Goal: Information Seeking & Learning: Compare options

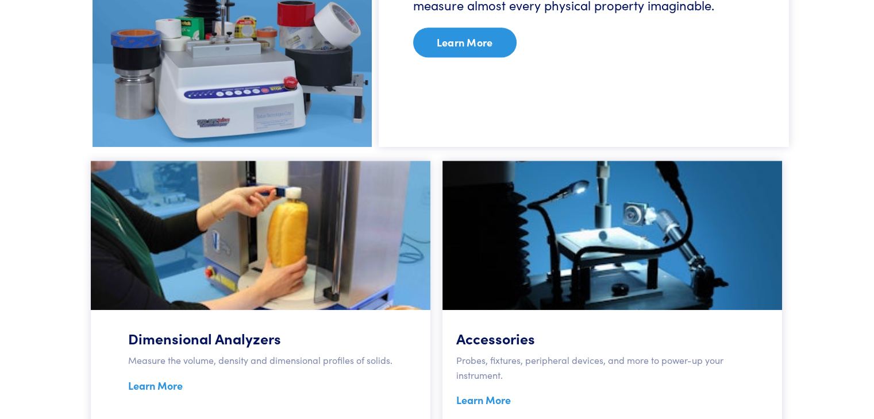
scroll to position [701, 0]
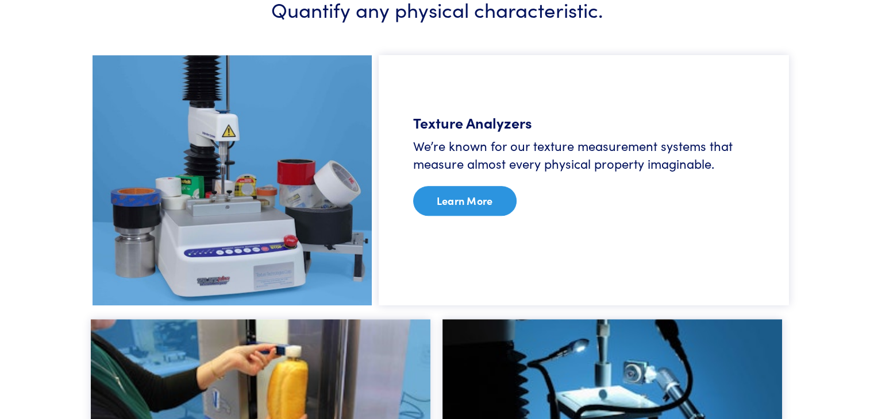
click at [463, 197] on link "Learn More" at bounding box center [464, 201] width 103 height 30
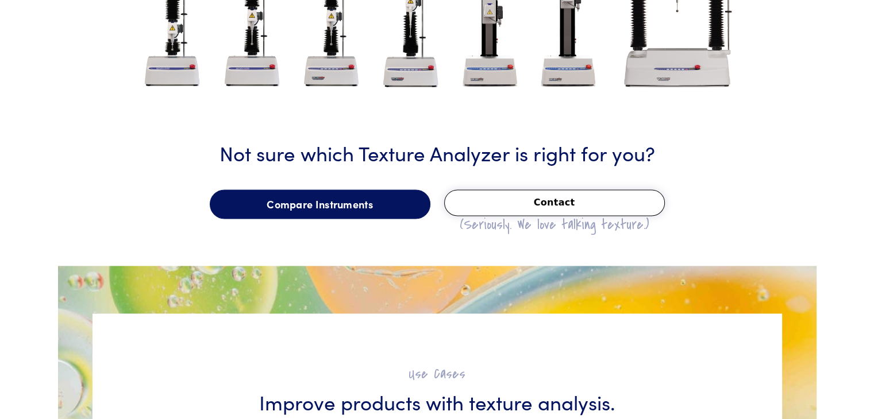
scroll to position [1551, 0]
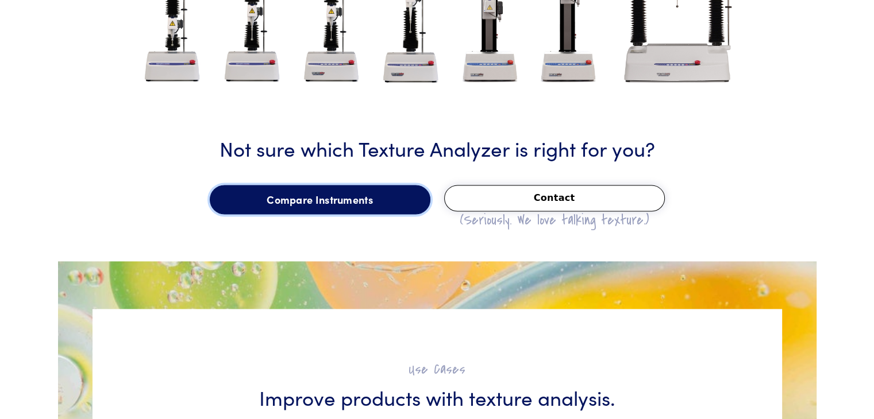
click at [354, 202] on link "Compare Instruments" at bounding box center [320, 200] width 221 height 30
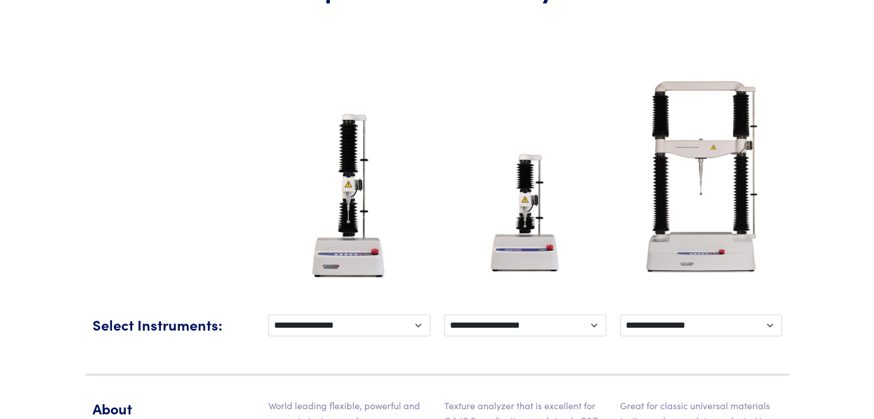
scroll to position [230, 0]
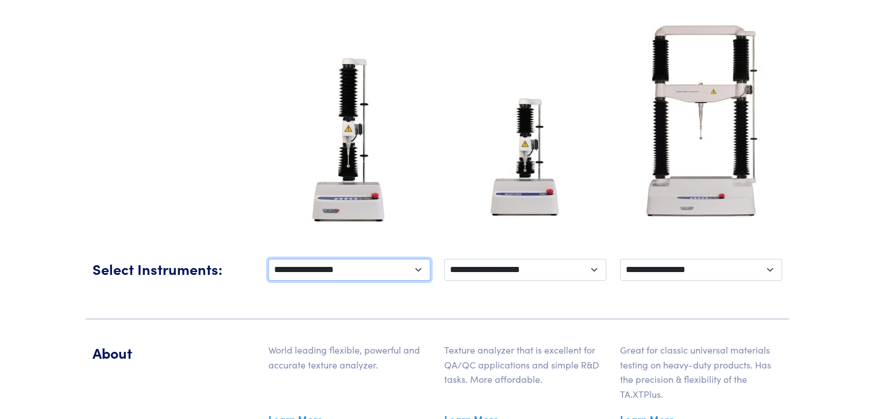
click at [371, 267] on select "**********" at bounding box center [349, 270] width 162 height 22
click at [379, 268] on select "**********" at bounding box center [349, 270] width 162 height 22
click at [371, 267] on select "**********" at bounding box center [349, 270] width 162 height 22
click at [343, 163] on img at bounding box center [348, 142] width 107 height 187
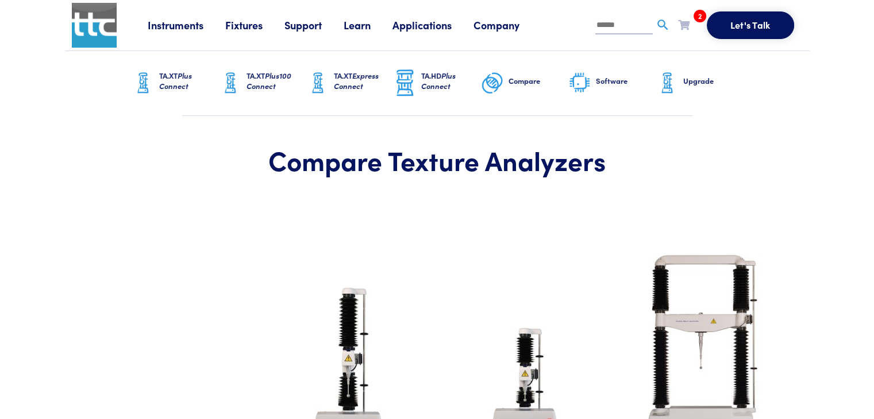
scroll to position [402, 0]
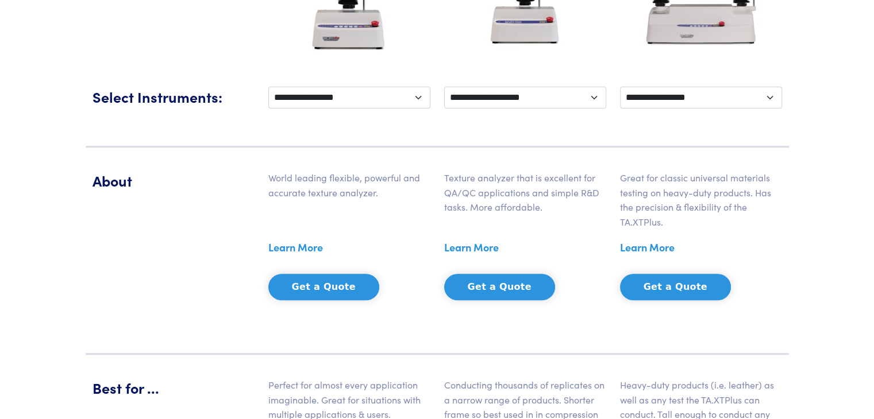
click at [285, 248] on link "Learn More" at bounding box center [295, 247] width 55 height 17
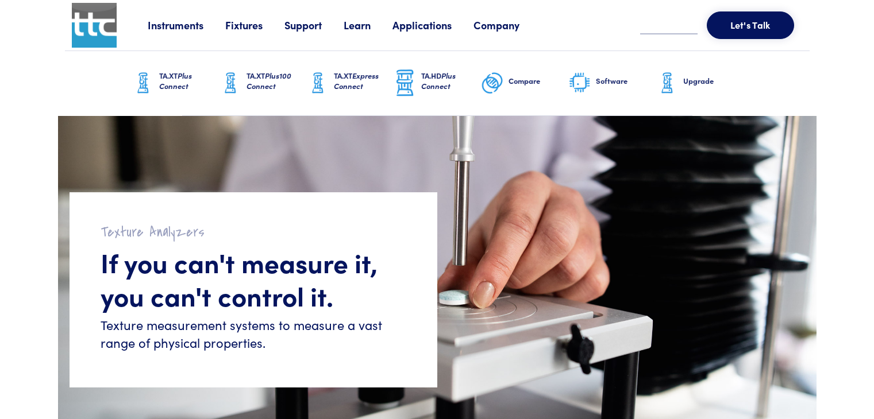
scroll to position [1551, 0]
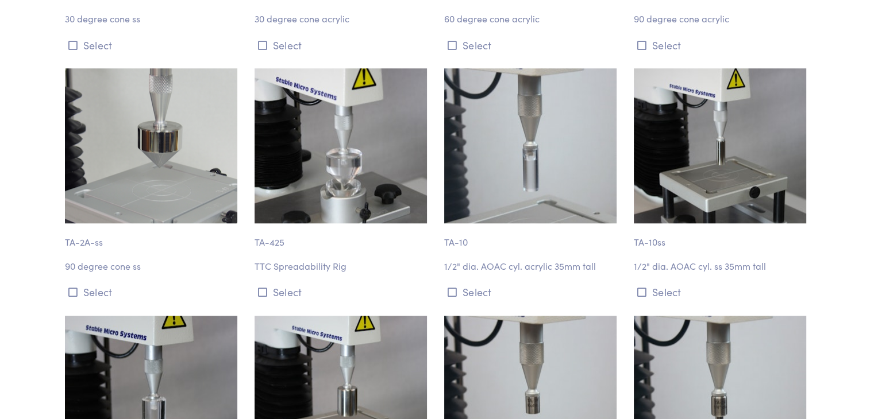
scroll to position [1092, 0]
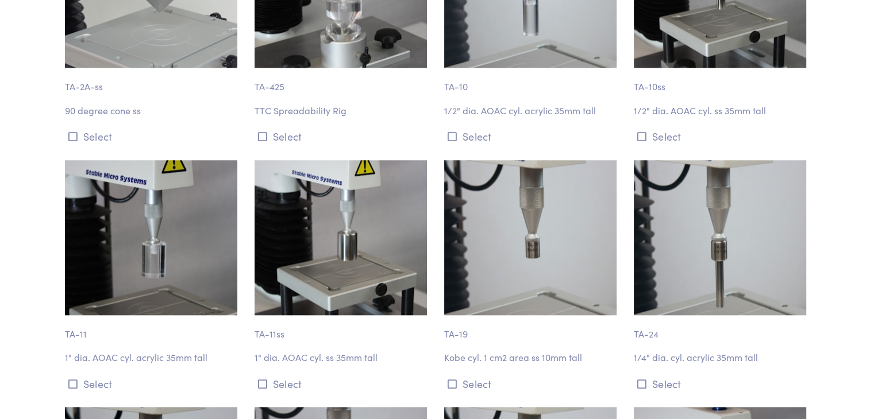
drag, startPoint x: 673, startPoint y: 359, endPoint x: 666, endPoint y: 384, distance: 26.2
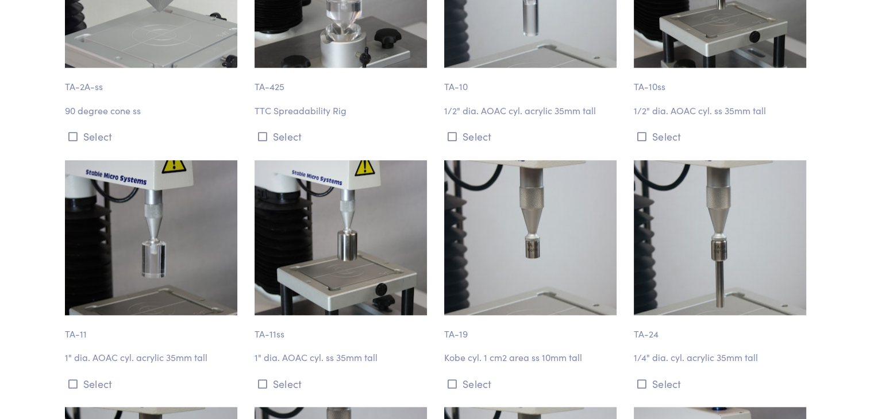
drag, startPoint x: 646, startPoint y: 336, endPoint x: 650, endPoint y: 330, distance: 7.4
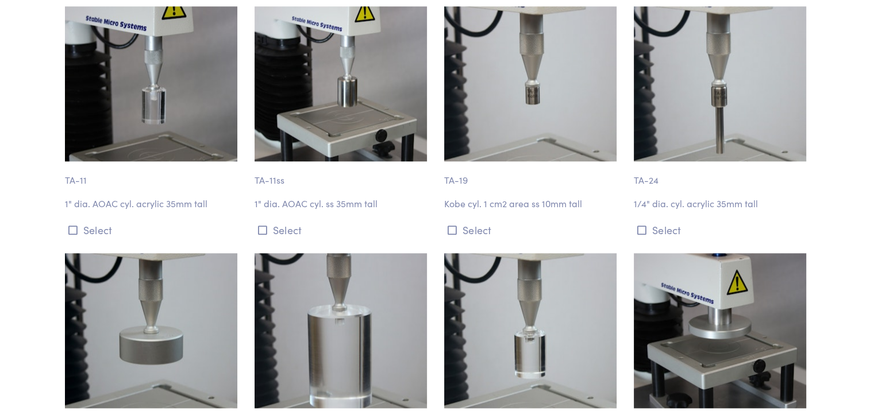
scroll to position [1322, 0]
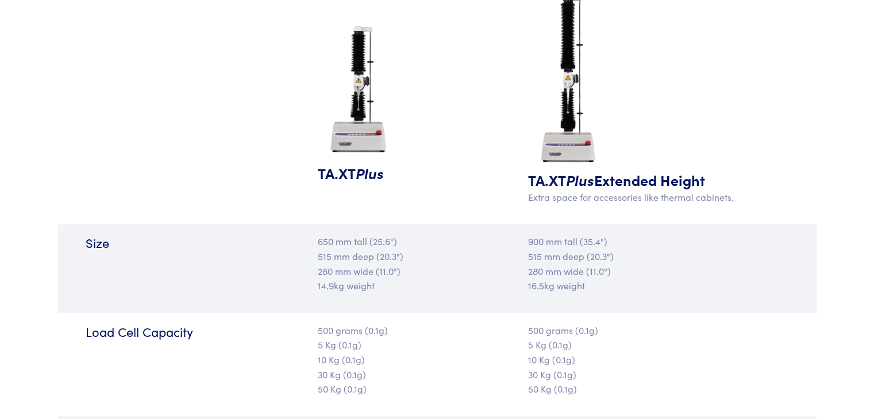
scroll to position [1207, 0]
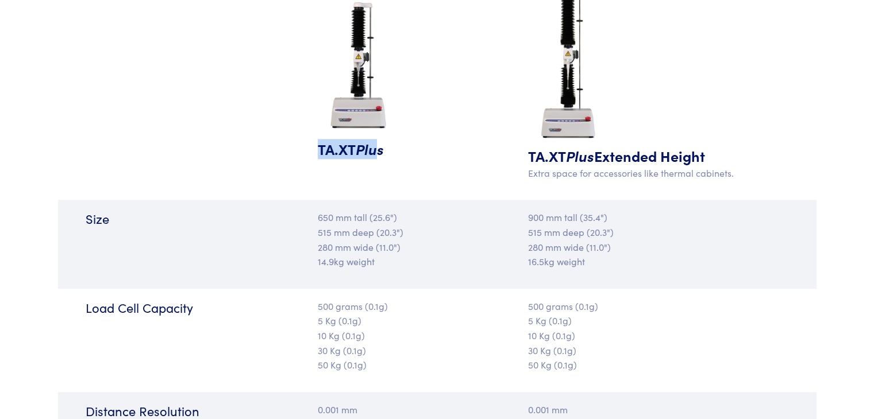
drag, startPoint x: 379, startPoint y: 152, endPoint x: 307, endPoint y: 151, distance: 71.3
click at [307, 151] on div "TA.XT Plus TA.XT Plus Extended Height Extra space for accessories like thermal …" at bounding box center [437, 78] width 758 height 246
click at [391, 144] on h5 "TA.XT Plus" at bounding box center [374, 149] width 113 height 20
drag, startPoint x: 386, startPoint y: 149, endPoint x: 316, endPoint y: 151, distance: 70.1
click at [316, 151] on div "TA.XT Plus" at bounding box center [374, 77] width 126 height 225
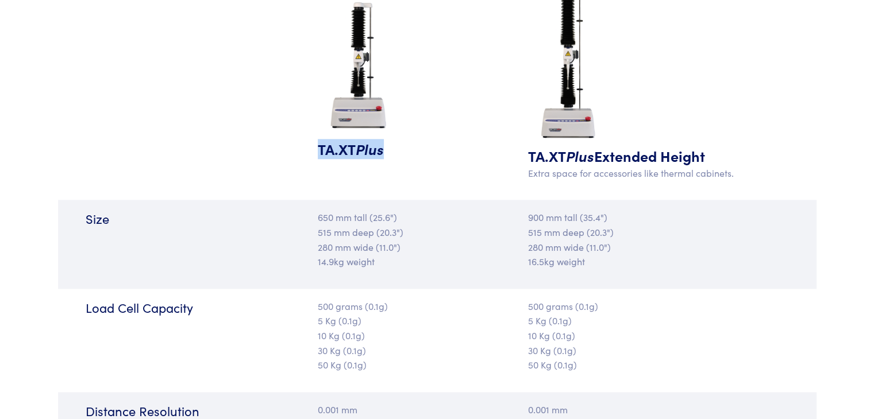
copy h5 "TA.XT Plus"
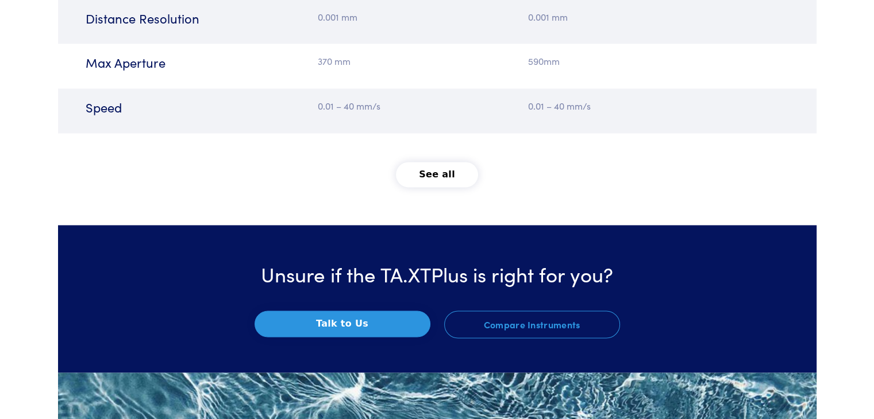
scroll to position [1609, 0]
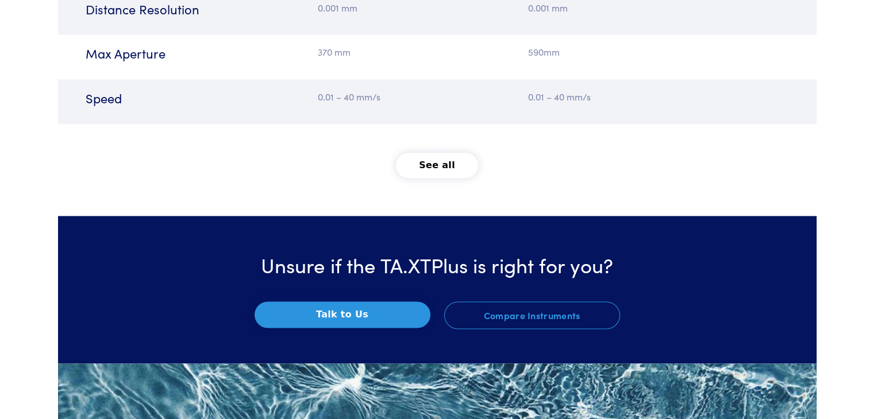
click at [433, 168] on button "See all" at bounding box center [437, 165] width 82 height 25
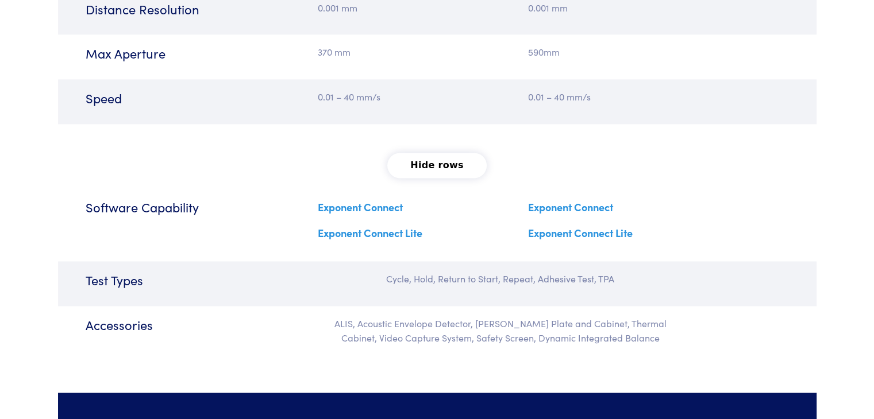
click at [457, 162] on button "Hide rows" at bounding box center [436, 165] width 99 height 25
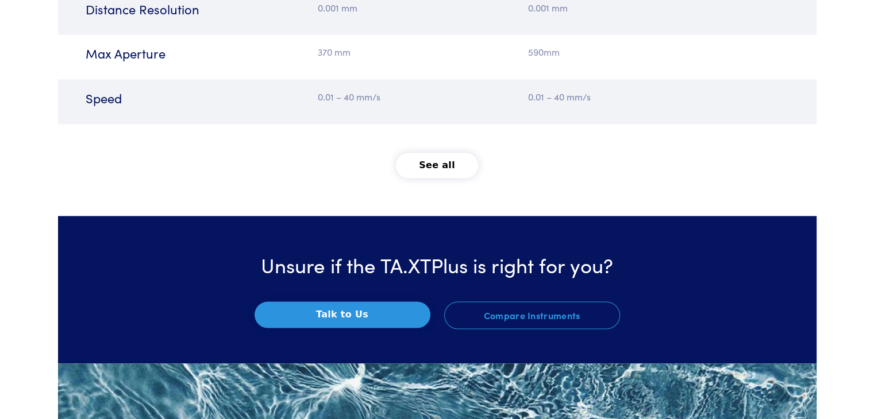
click at [457, 162] on button "See all" at bounding box center [437, 165] width 82 height 25
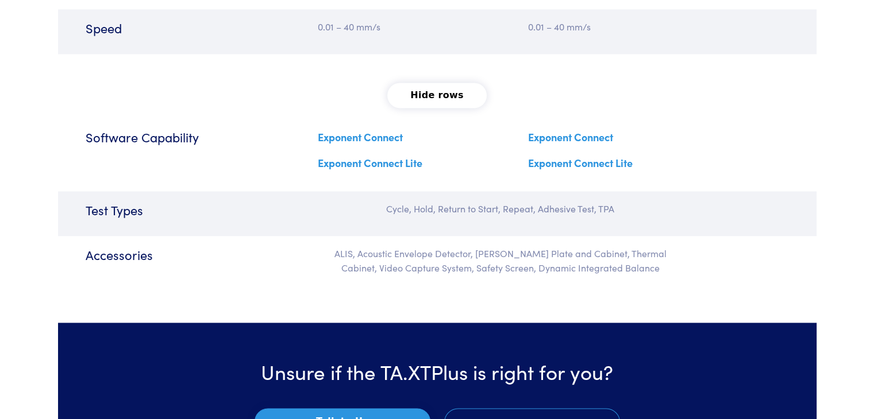
scroll to position [1666, 0]
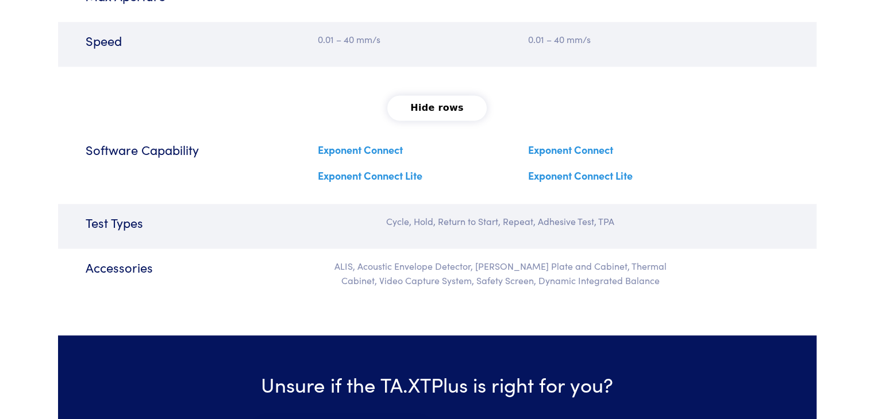
click at [388, 145] on link "Exponent Connect" at bounding box center [360, 150] width 85 height 14
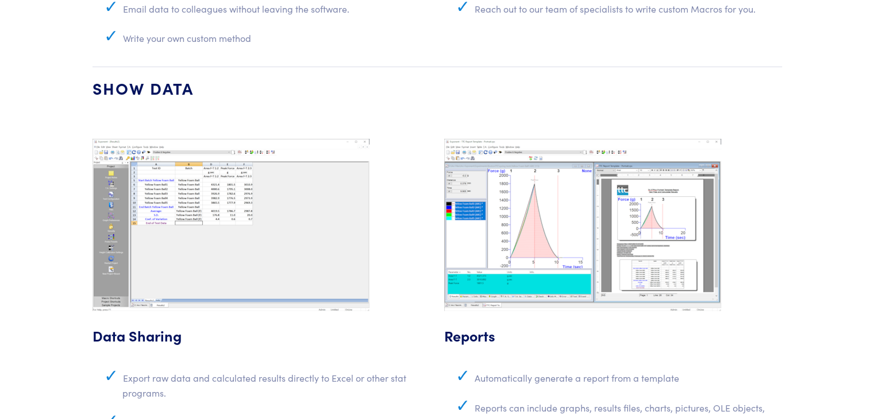
scroll to position [3850, 0]
